Goal: Check status: Check status

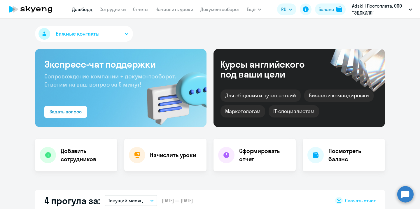
select select "30"
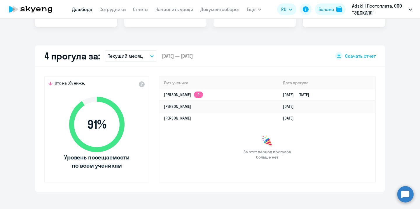
scroll to position [137, 0]
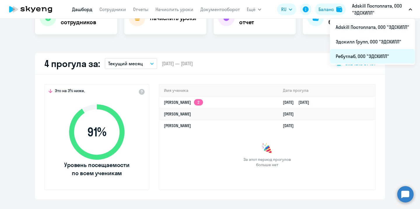
click at [361, 55] on li "Ребутлаб, ООО "ЭДСКИЛЛ"" at bounding box center [372, 56] width 85 height 15
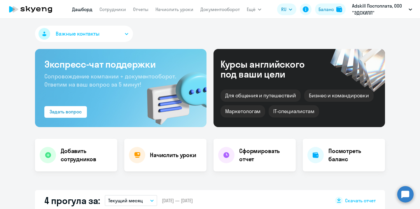
select select "30"
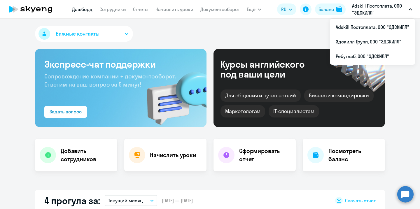
click at [376, 15] on p "Adskill Постоплата, ООО "ЭДСКИЛЛ"" at bounding box center [379, 9] width 54 height 14
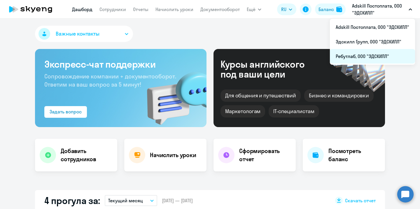
click at [365, 54] on li "Ребутлаб, ООО "ЭДСКИЛЛ"" at bounding box center [372, 56] width 85 height 15
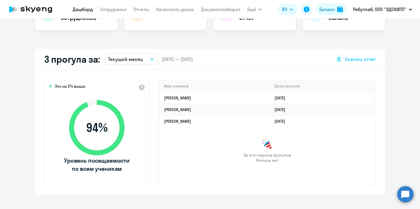
select select "30"
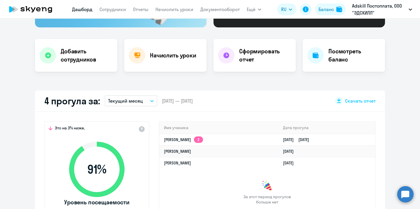
scroll to position [100, 0]
select select "30"
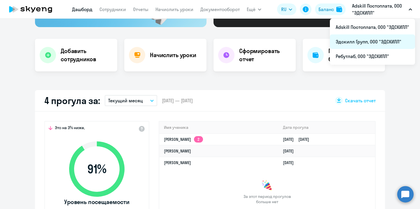
click at [369, 42] on li "Эдскилл Групп, ООО "ЭДСКИЛЛ"" at bounding box center [372, 41] width 85 height 15
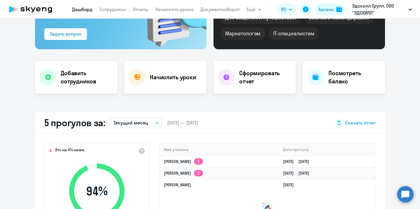
scroll to position [52, 0]
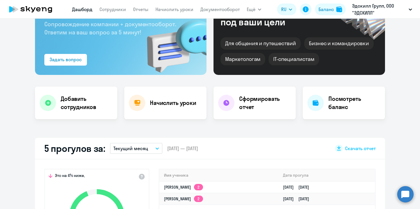
select select "30"
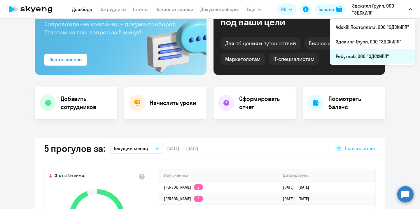
click at [373, 56] on li "Ребутлаб, ООО "ЭДСКИЛЛ"" at bounding box center [372, 56] width 85 height 15
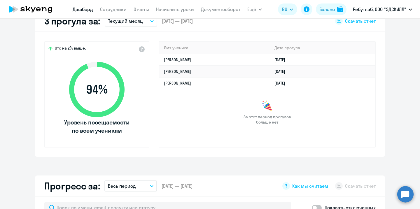
select select "30"
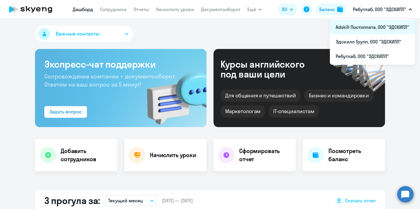
click at [366, 27] on li "Adskill Постоплата, ООО "ЭДСКИЛЛ"" at bounding box center [372, 27] width 85 height 15
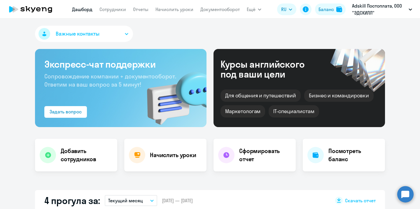
select select "30"
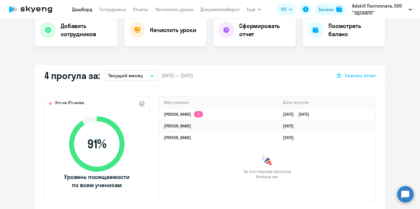
scroll to position [135, 0]
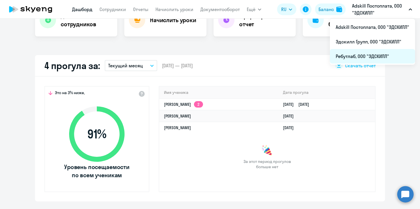
click at [371, 56] on li "Ребутлаб, ООО "ЭДСКИЛЛ"" at bounding box center [372, 56] width 85 height 15
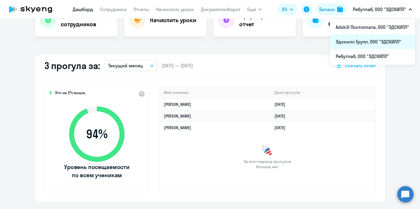
select select "30"
click at [365, 44] on li "Эдскилл Групп, ООО "ЭДСКИЛЛ"" at bounding box center [372, 41] width 85 height 15
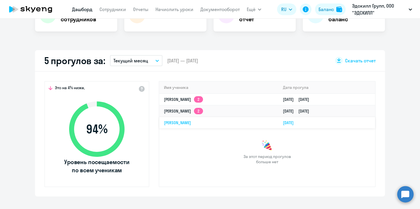
scroll to position [140, 0]
select select "30"
